Goal: Task Accomplishment & Management: Complete application form

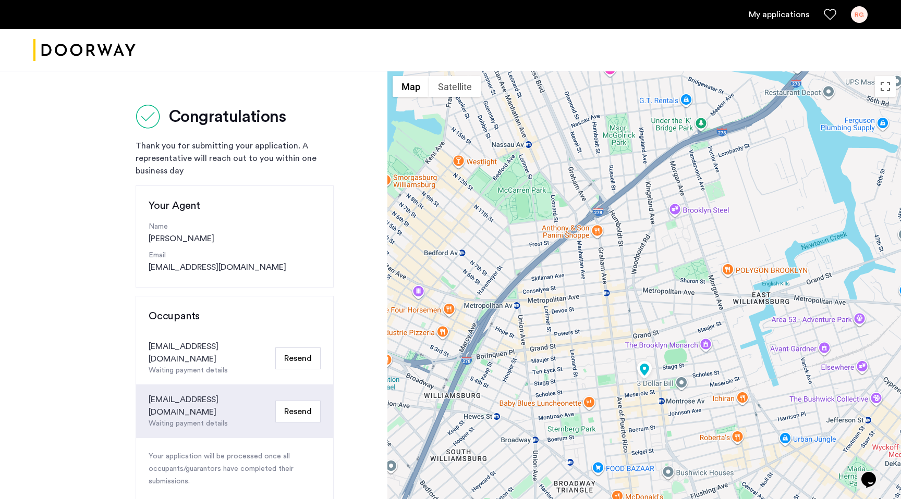
click at [373, 296] on div "Congratulations Thank you for submitting your application. A representative wil…" at bounding box center [193, 383] width 387 height 625
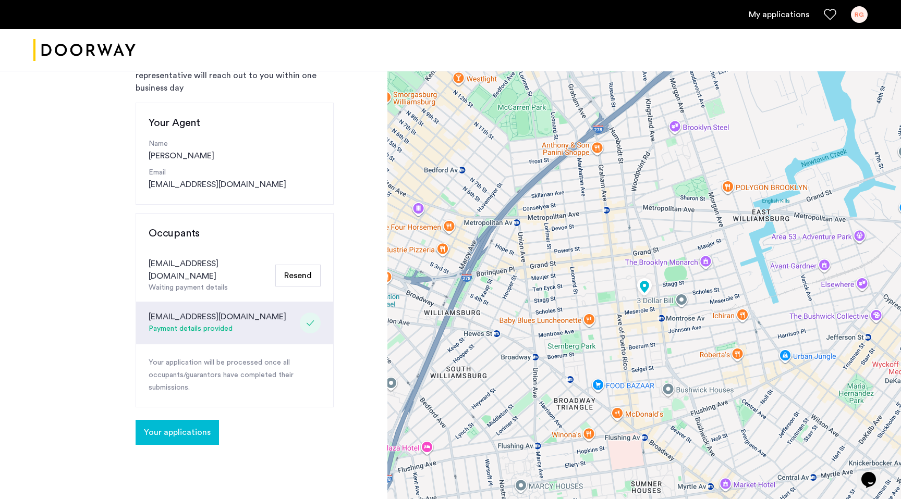
scroll to position [89, 0]
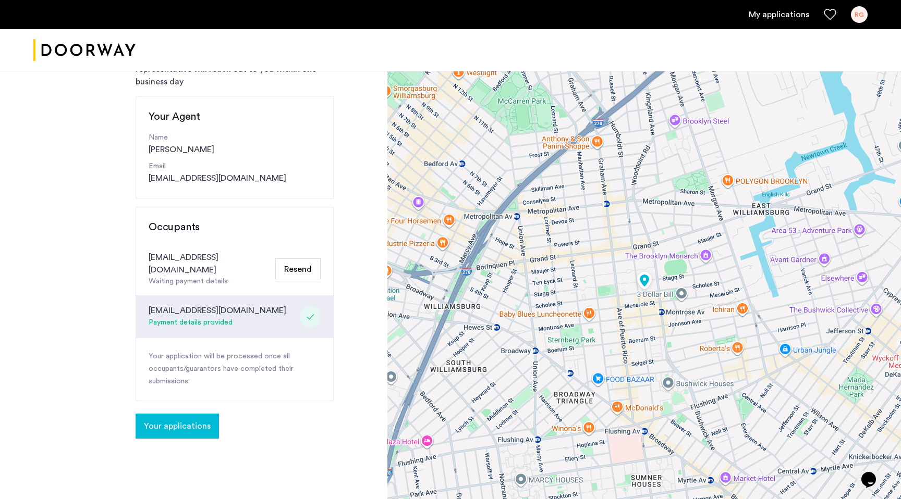
click at [194, 420] on span "Your applications" at bounding box center [177, 426] width 67 height 13
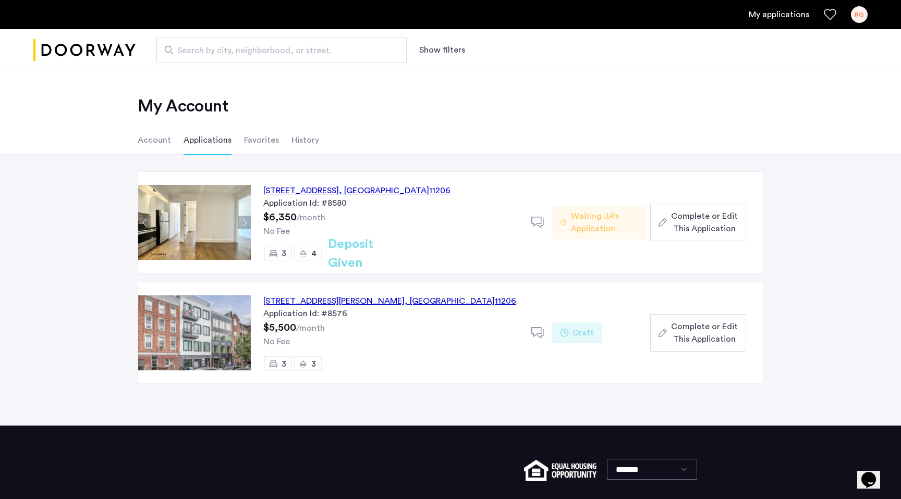
click at [684, 225] on span "Complete or Edit This Application" at bounding box center [704, 222] width 67 height 25
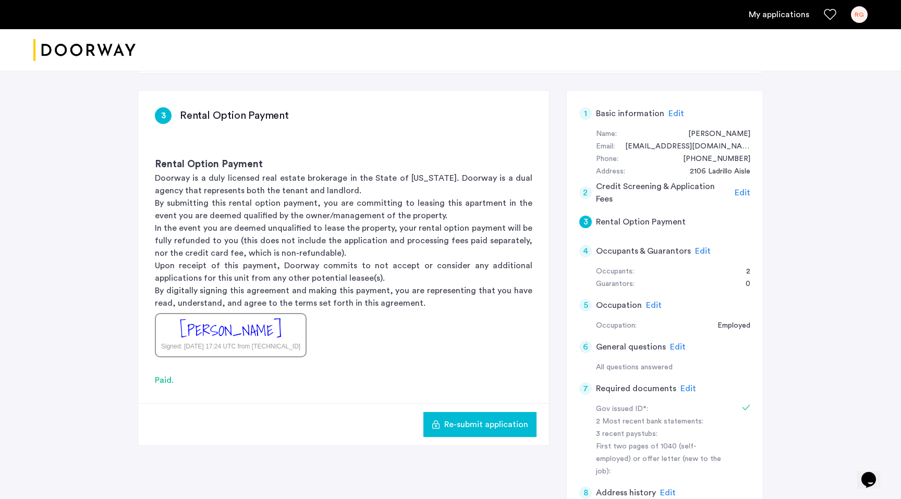
scroll to position [146, 0]
click at [680, 384] on span "Edit" at bounding box center [688, 388] width 16 height 8
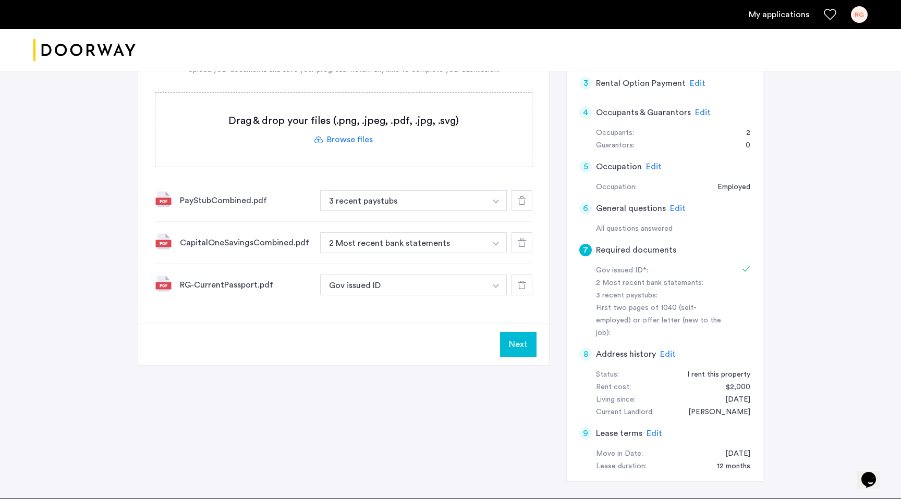
scroll to position [0, 0]
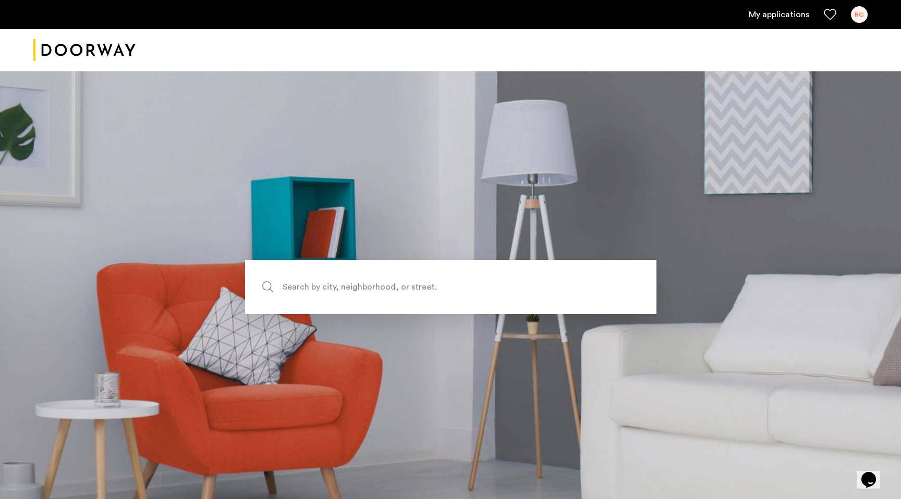
click at [800, 18] on link "My applications" at bounding box center [778, 14] width 60 height 13
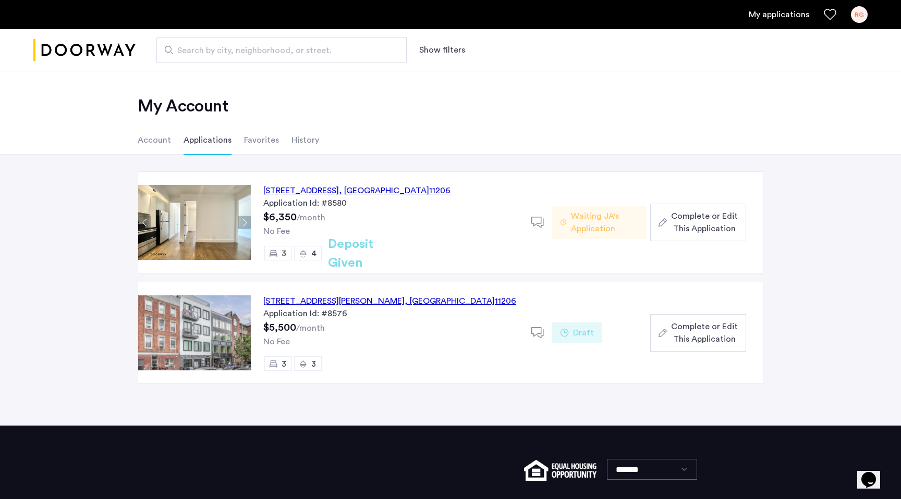
click at [600, 224] on span "Waiting JA's Application" at bounding box center [604, 222] width 67 height 25
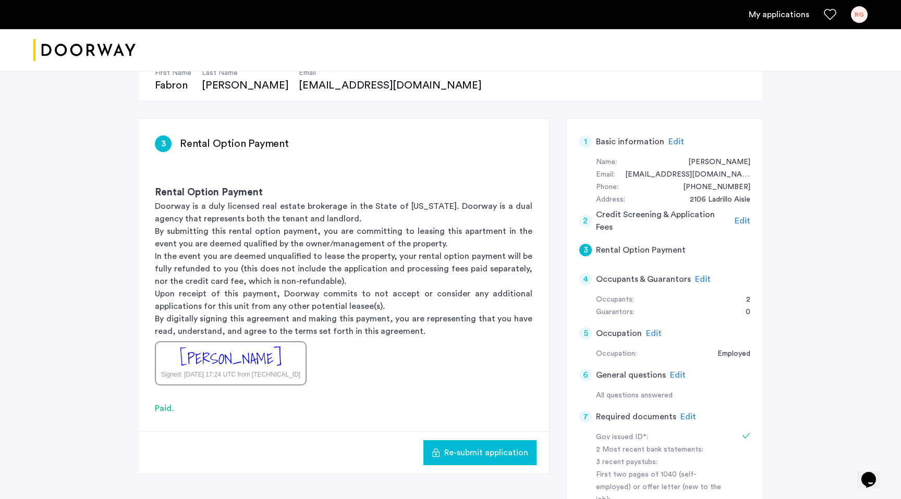
scroll to position [121, 0]
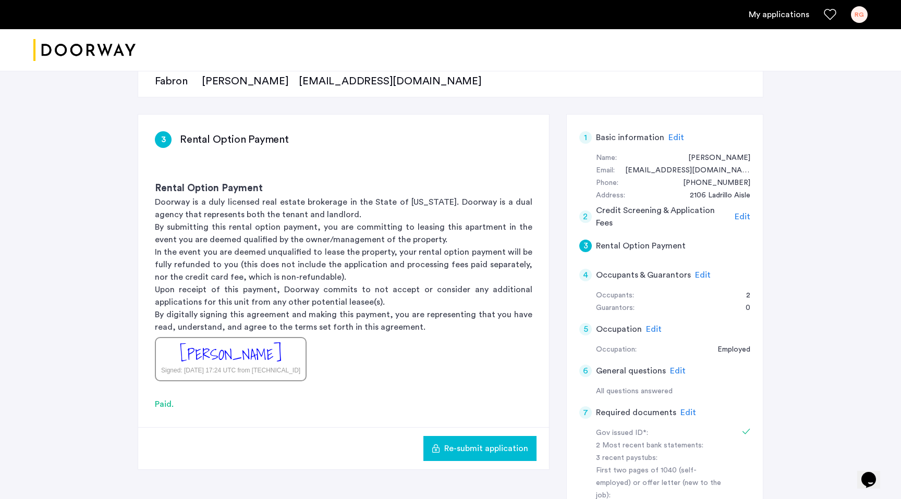
click at [697, 274] on span "Edit" at bounding box center [703, 275] width 16 height 8
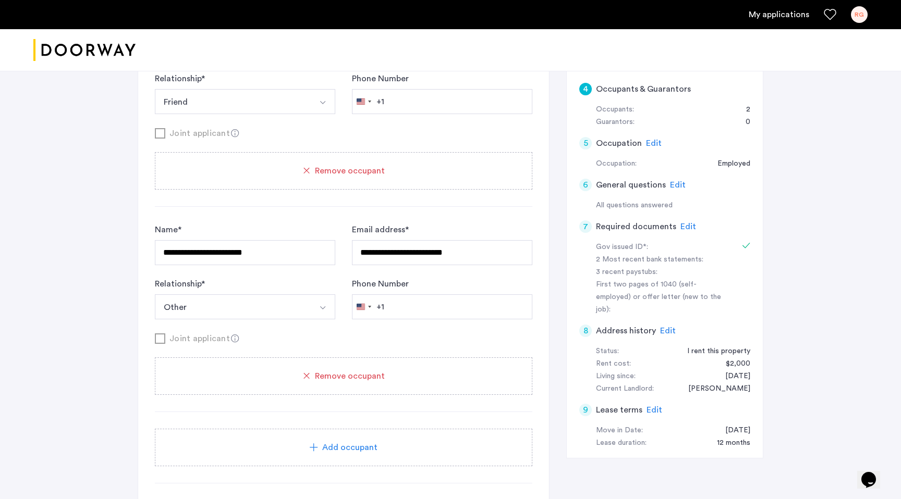
scroll to position [309, 0]
click at [666, 325] on span "Edit" at bounding box center [668, 329] width 16 height 8
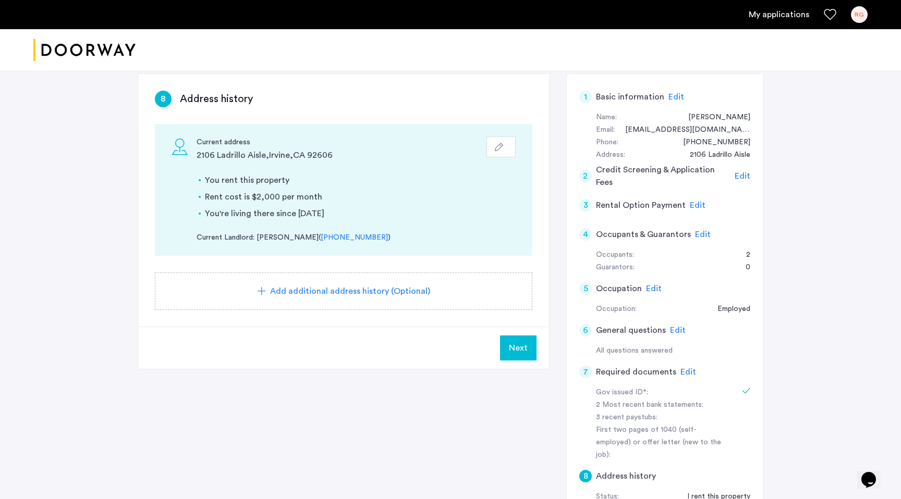
scroll to position [144, 0]
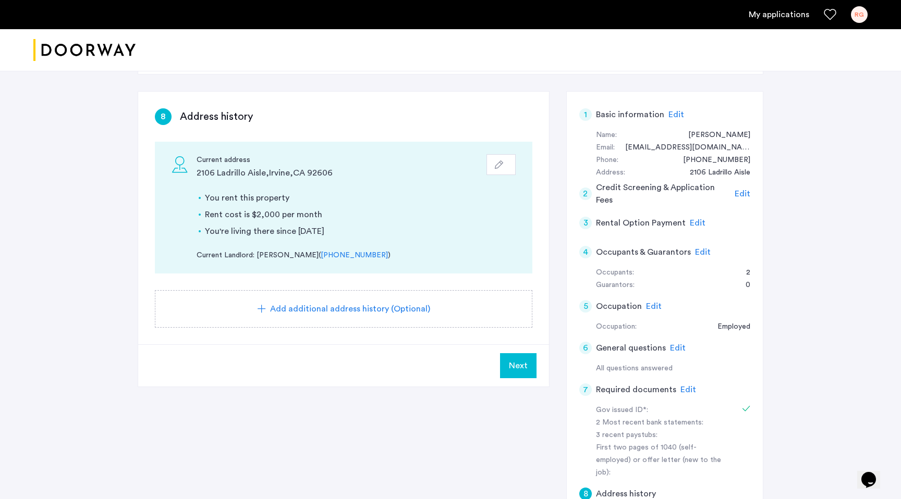
click at [498, 164] on icon "button" at bounding box center [499, 165] width 8 height 8
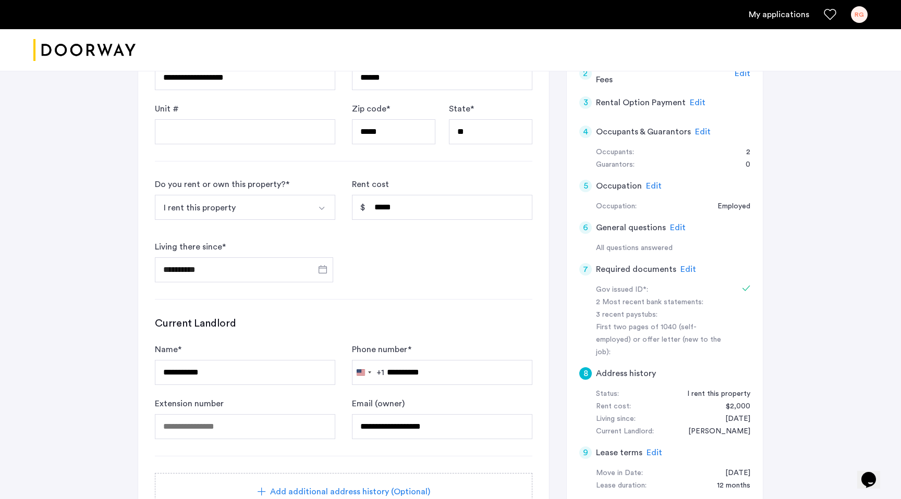
scroll to position [265, 0]
